Goal: Check status: Check status

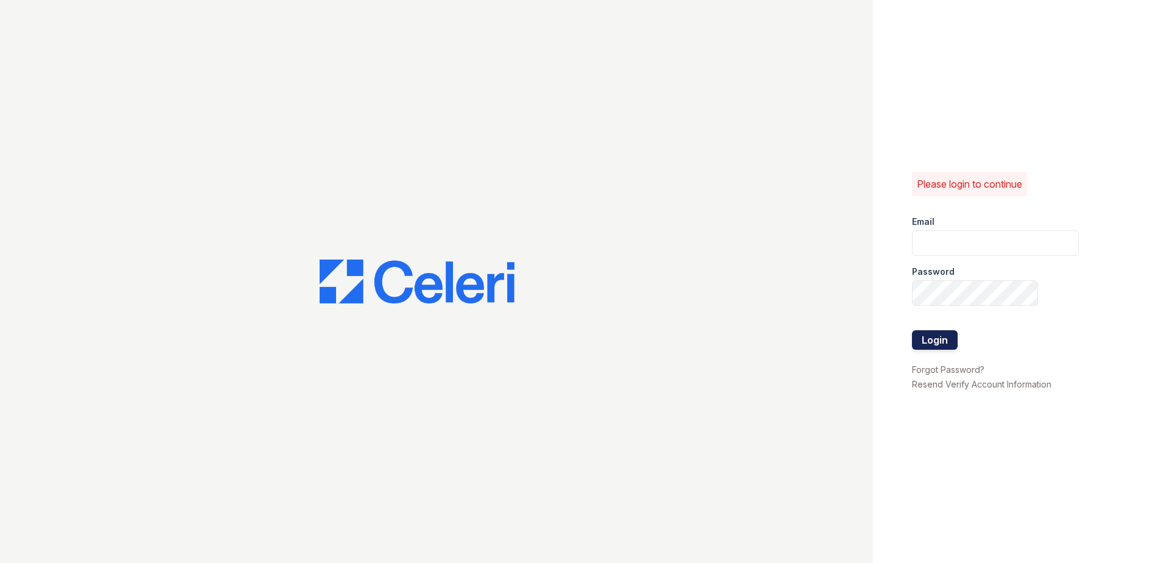
type input "JCampbell@trinity-pm.com"
click at [928, 345] on button "Login" at bounding box center [935, 339] width 46 height 19
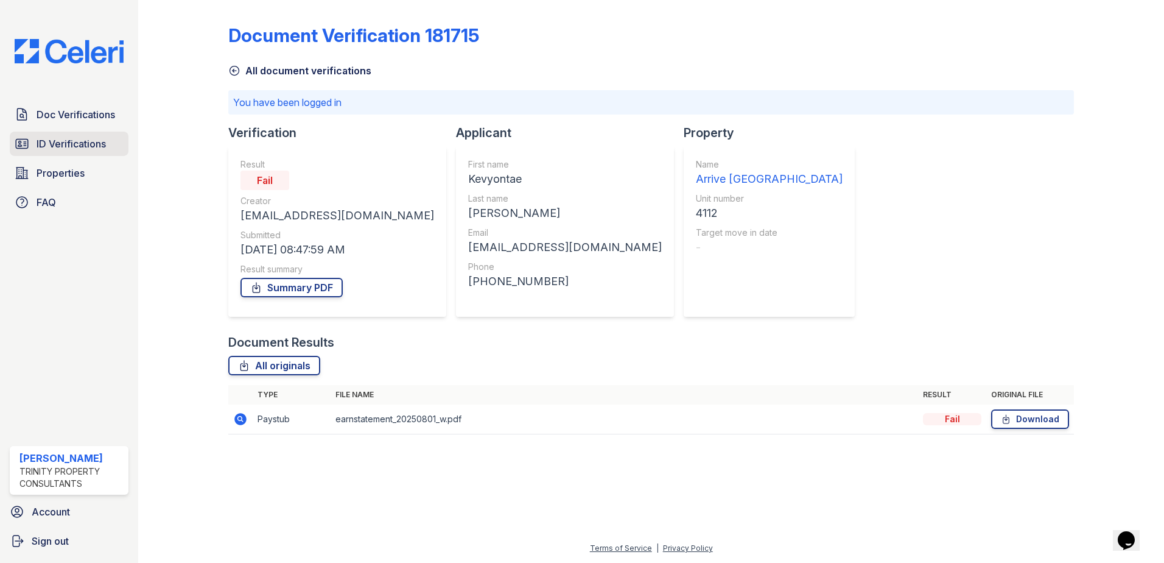
click at [69, 143] on span "ID Verifications" at bounding box center [71, 143] width 69 height 15
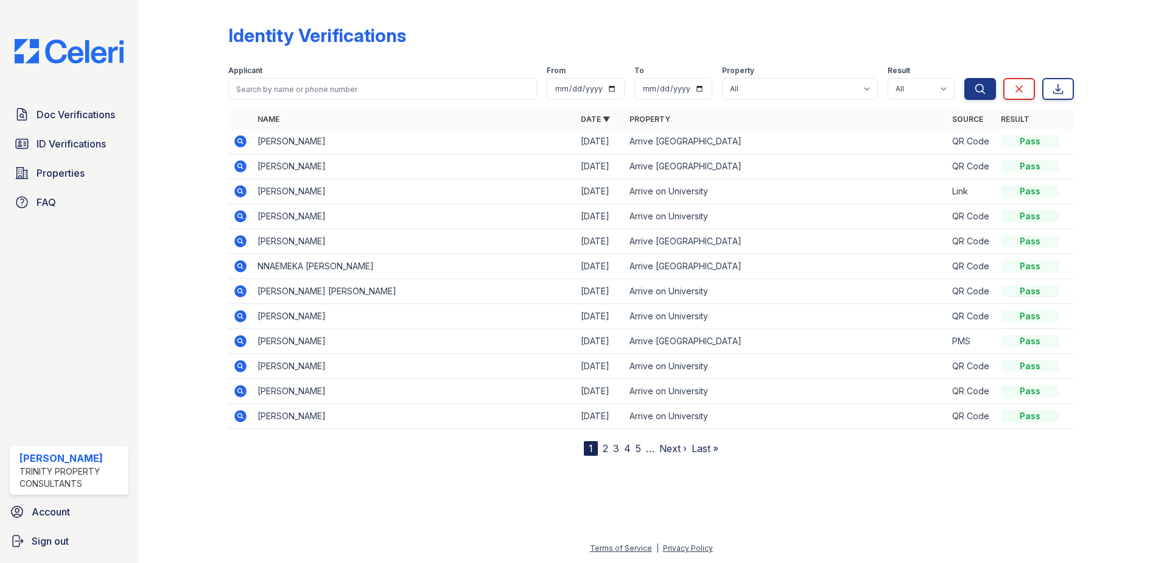
click at [286, 343] on td "[PERSON_NAME]" at bounding box center [414, 341] width 323 height 25
click at [239, 340] on icon at bounding box center [239, 340] width 3 height 3
